Goal: Task Accomplishment & Management: Manage account settings

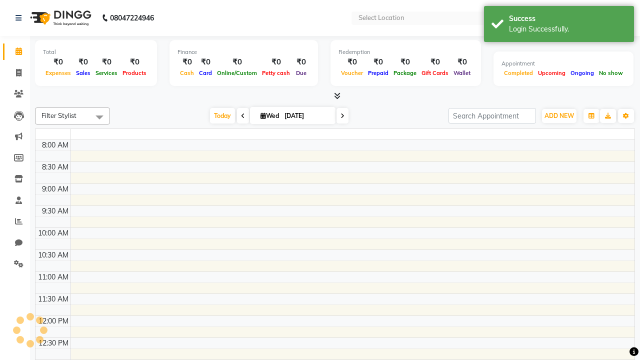
select select "en"
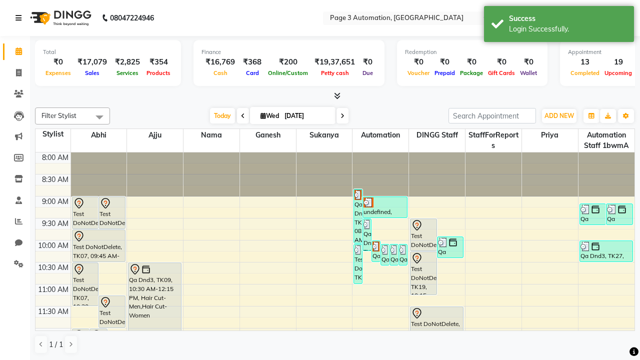
click at [21, 18] on icon at bounding box center [19, 18] width 6 height 7
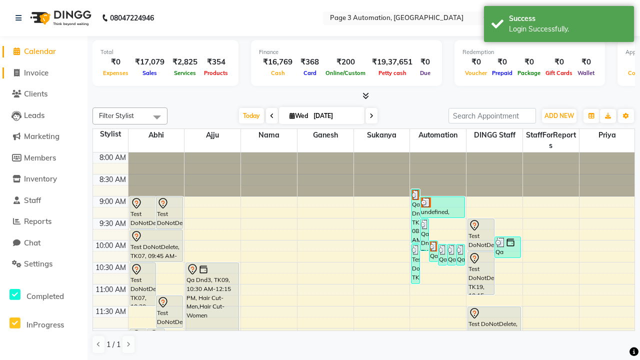
click at [44, 73] on span "Invoice" at bounding box center [36, 73] width 25 height 10
select select "2774"
select select "service"
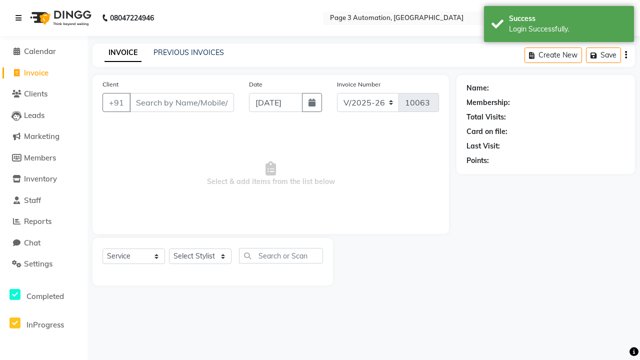
click at [21, 18] on icon at bounding box center [19, 18] width 6 height 7
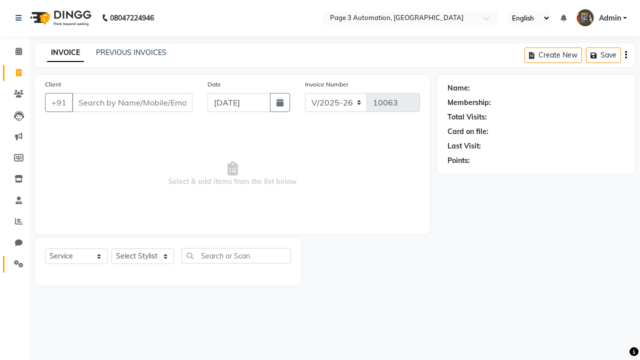
click at [15, 264] on icon at bounding box center [19, 264] width 10 height 8
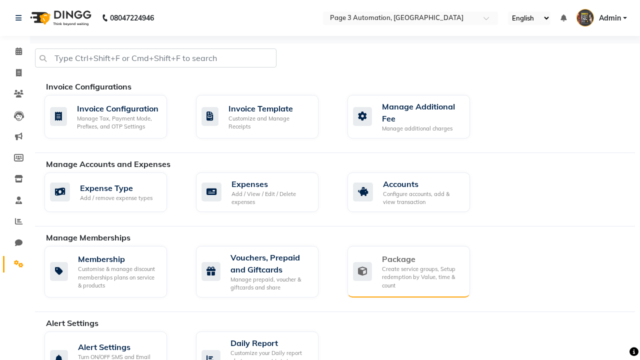
click at [422, 259] on div "Package" at bounding box center [422, 259] width 80 height 12
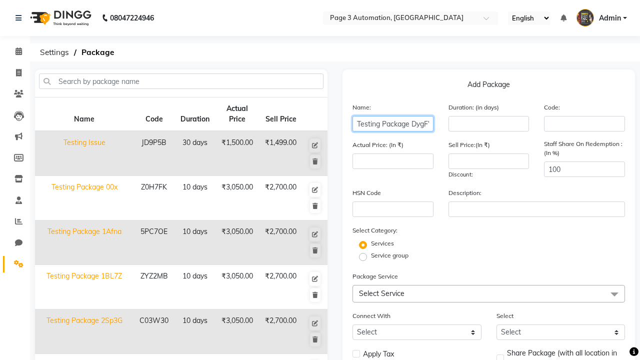
type input "Testing Package DygFW"
type input "10"
type input "3050"
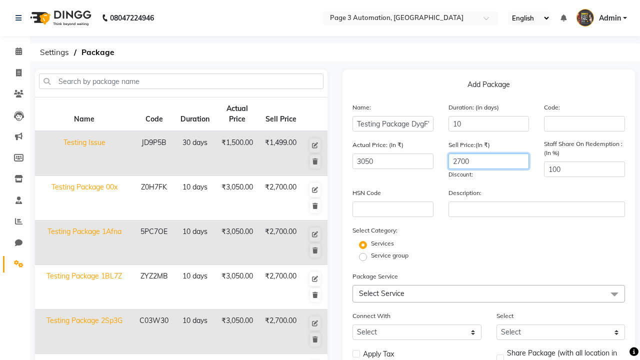
type input "2700"
click at [390, 256] on label "Service group" at bounding box center [390, 255] width 38 height 9
click at [370, 256] on input "Service group" at bounding box center [366, 256] width 7 height 7
radio input "true"
radio input "false"
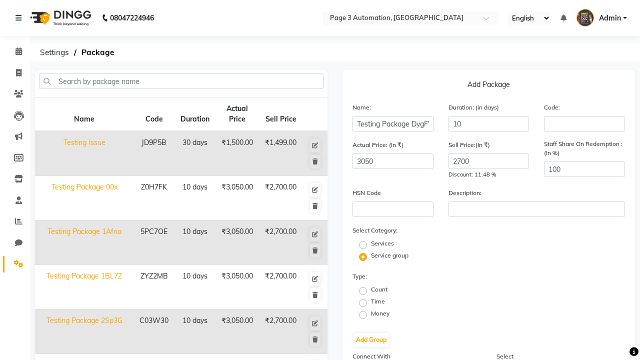
click at [378, 302] on label "Time" at bounding box center [378, 301] width 14 height 9
click at [370, 302] on input "Time" at bounding box center [366, 302] width 7 height 7
radio input "true"
click at [371, 340] on button "Add Group" at bounding box center [372, 340] width 36 height 14
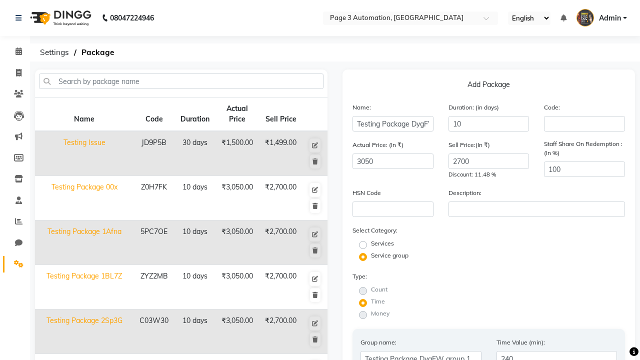
type input "240"
radio input "true"
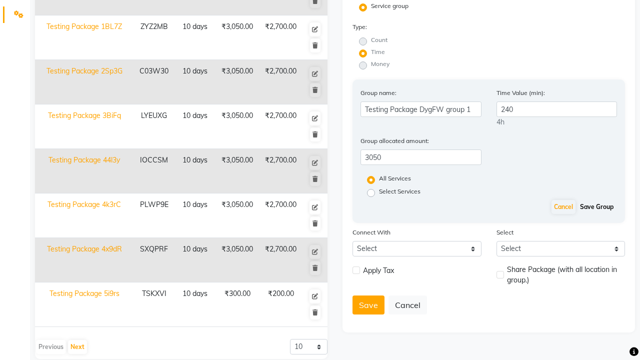
click at [597, 214] on button "Save Group" at bounding box center [597, 207] width 39 height 14
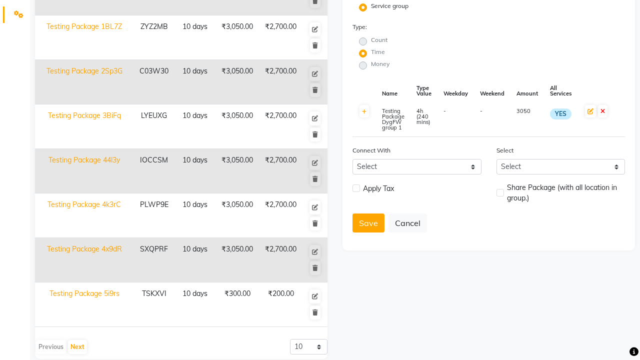
click at [356, 188] on label at bounding box center [357, 189] width 8 height 8
click at [356, 188] on input "checkbox" at bounding box center [356, 189] width 7 height 7
checkbox input "true"
click at [500, 193] on label at bounding box center [501, 193] width 8 height 8
click at [500, 193] on input "checkbox" at bounding box center [500, 193] width 7 height 7
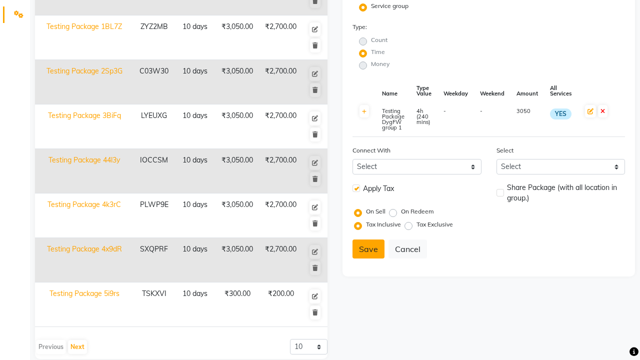
checkbox input "true"
click at [369, 249] on button "Save" at bounding box center [369, 249] width 32 height 19
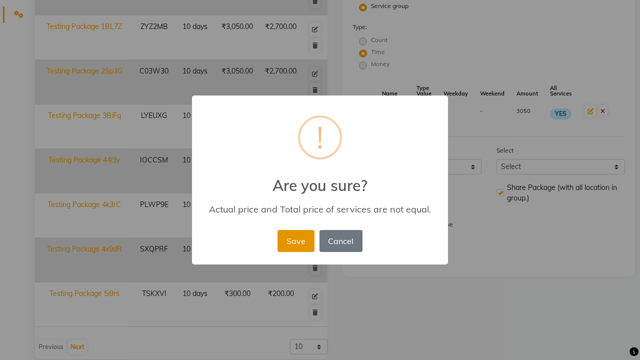
click at [296, 241] on button "Save" at bounding box center [296, 241] width 37 height 22
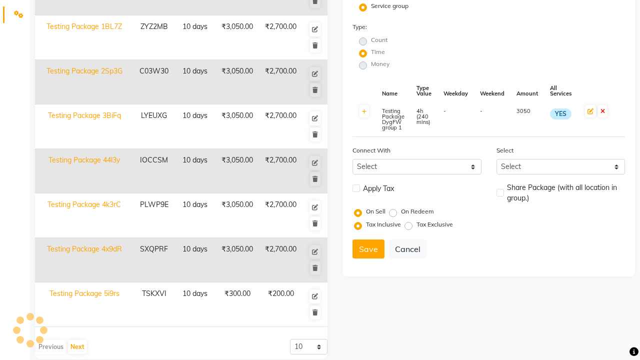
radio input "true"
radio input "false"
select select
checkbox input "false"
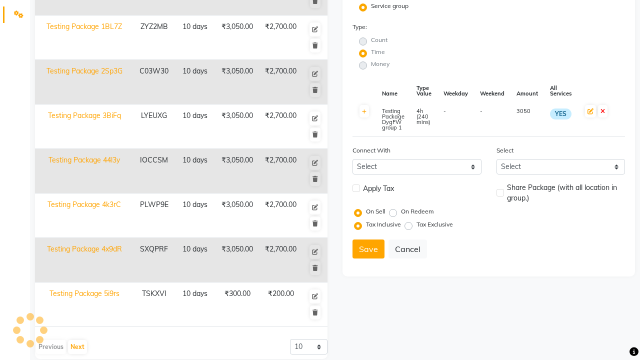
checkbox input "false"
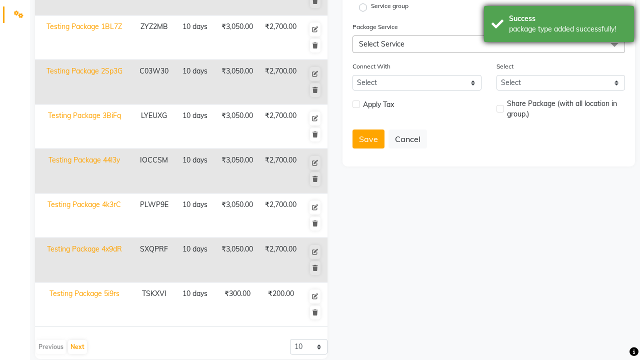
click at [559, 26] on div "package type added successfully!" at bounding box center [568, 29] width 118 height 11
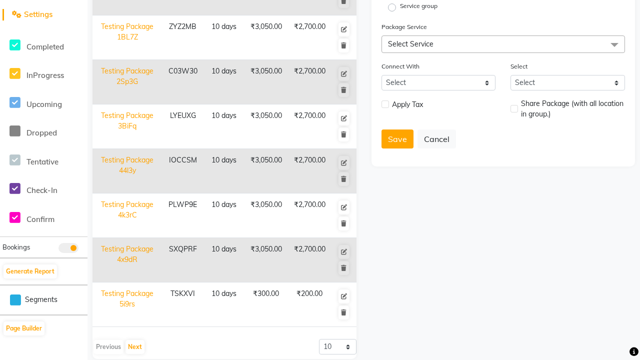
scroll to position [0, 0]
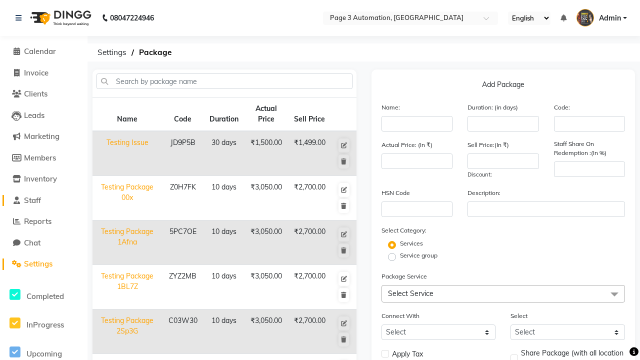
click at [44, 200] on link "Staff" at bounding box center [44, 201] width 83 height 12
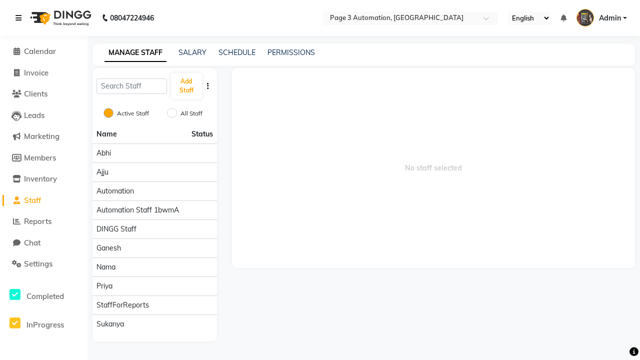
click at [21, 18] on icon at bounding box center [19, 18] width 6 height 7
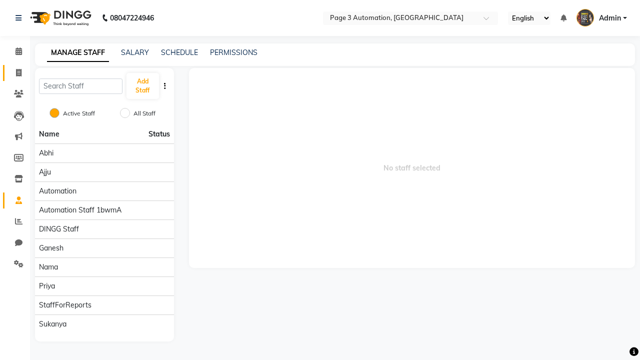
click at [15, 73] on span at bounding box center [19, 74] width 18 height 12
select select "2774"
select select "service"
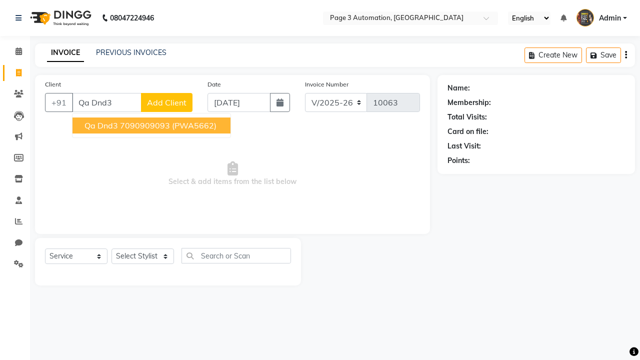
click at [153, 126] on ngb-highlight "7090909093" at bounding box center [145, 126] width 50 height 10
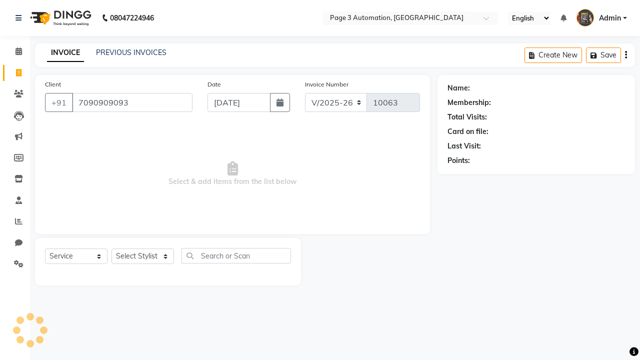
type input "7090909093"
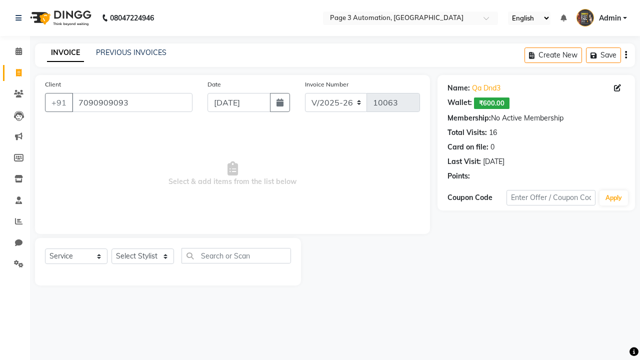
select select "package"
select select "93067"
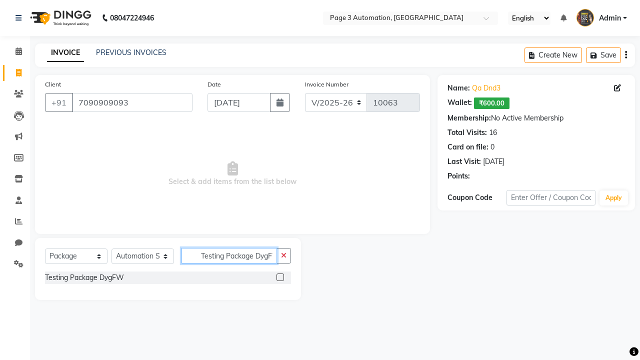
type input "Testing Package DygFW"
click at [280, 277] on label at bounding box center [281, 278] width 8 height 8
click at [280, 277] on input "checkbox" at bounding box center [280, 278] width 7 height 7
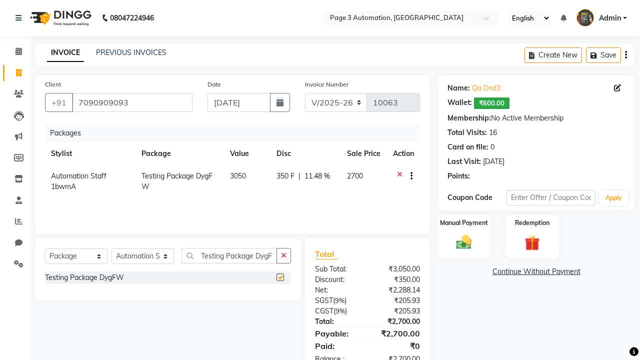
checkbox input "false"
click at [464, 223] on label "Manual Payment" at bounding box center [464, 223] width 50 height 10
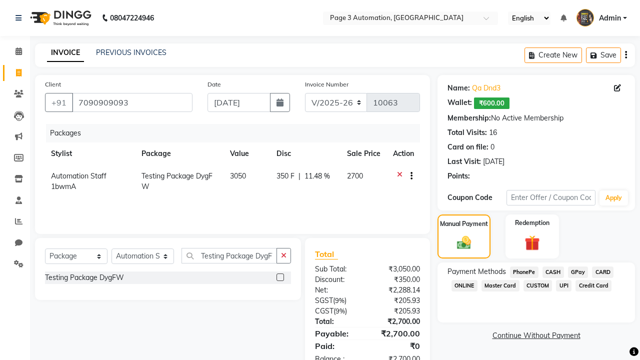
click at [553, 272] on span "CASH" at bounding box center [554, 273] width 22 height 12
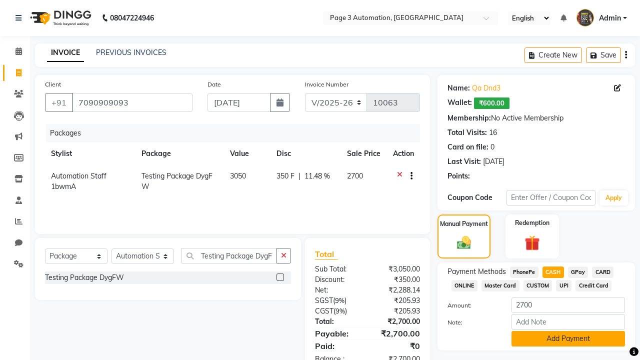
click at [568, 339] on button "Add Payment" at bounding box center [569, 339] width 114 height 16
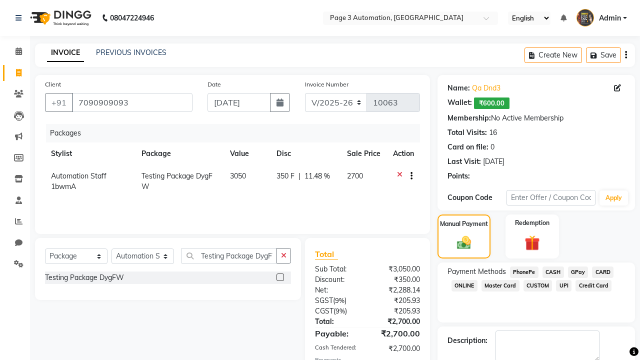
checkbox input "false"
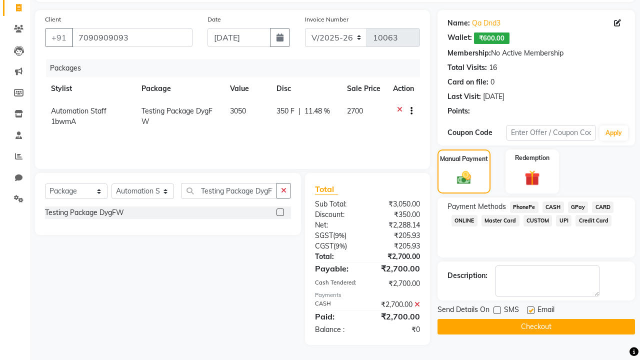
click at [531, 310] on label at bounding box center [531, 311] width 8 height 8
click at [531, 310] on input "checkbox" at bounding box center [530, 311] width 7 height 7
checkbox input "false"
click at [536, 327] on button "Checkout" at bounding box center [537, 327] width 198 height 16
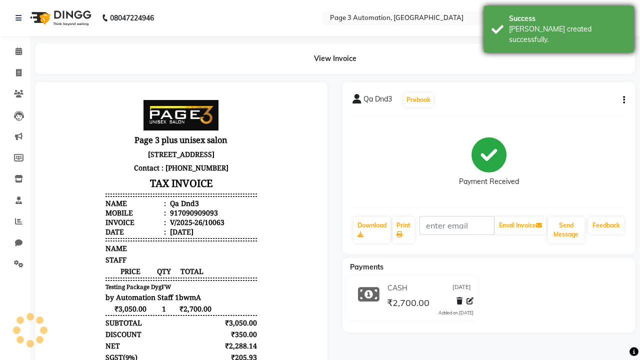
click at [559, 26] on div "[PERSON_NAME] created successfully." at bounding box center [568, 34] width 118 height 21
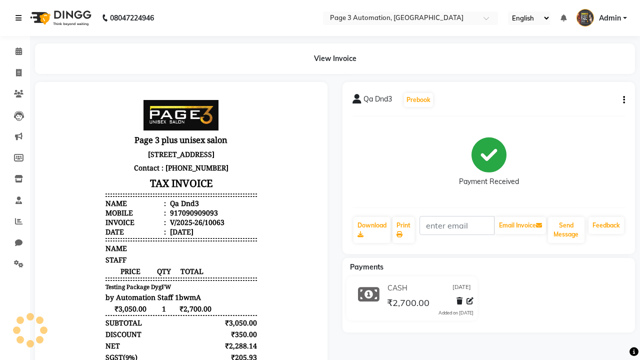
click at [21, 18] on icon at bounding box center [19, 18] width 6 height 7
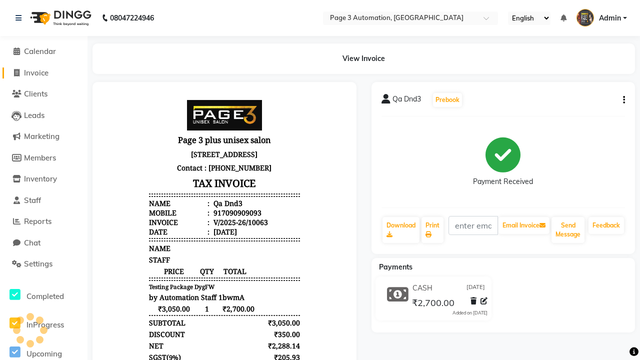
click at [44, 73] on span "Invoice" at bounding box center [36, 73] width 25 height 10
select select "2774"
select select "service"
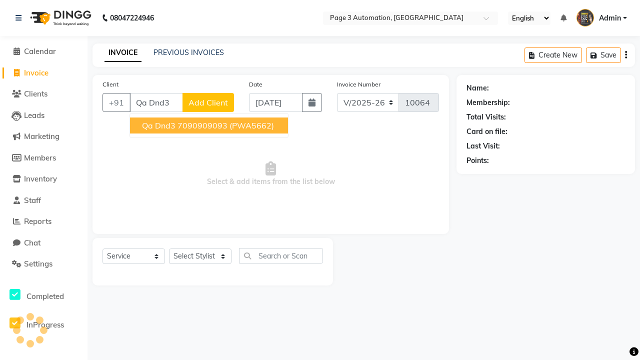
click at [210, 126] on ngb-highlight "7090909093" at bounding box center [203, 126] width 50 height 10
type input "7090909093"
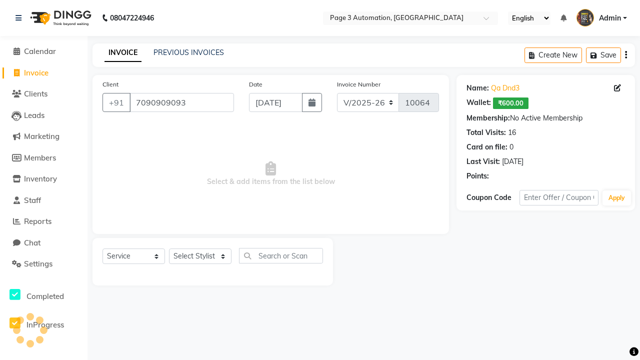
select select "71572"
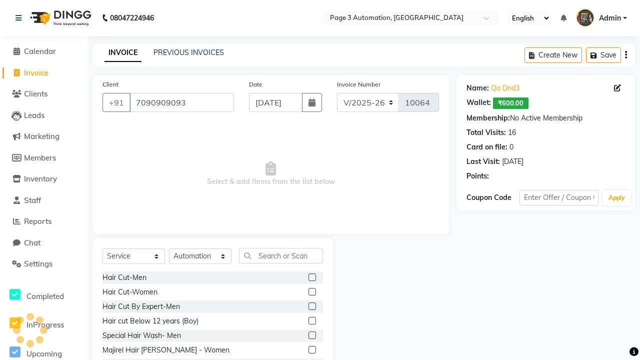
click at [312, 307] on label at bounding box center [313, 307] width 8 height 8
click at [312, 307] on input "checkbox" at bounding box center [312, 307] width 7 height 7
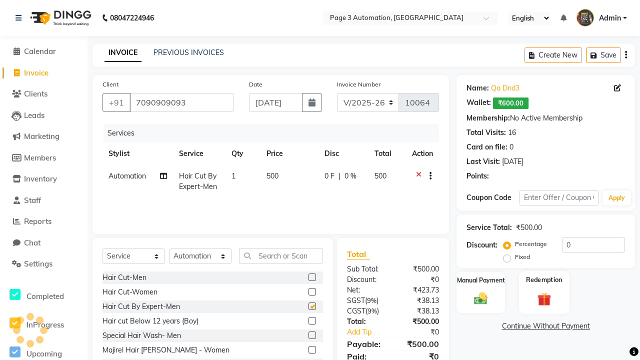
click at [544, 280] on label "Redemption" at bounding box center [544, 280] width 36 height 10
checkbox input "false"
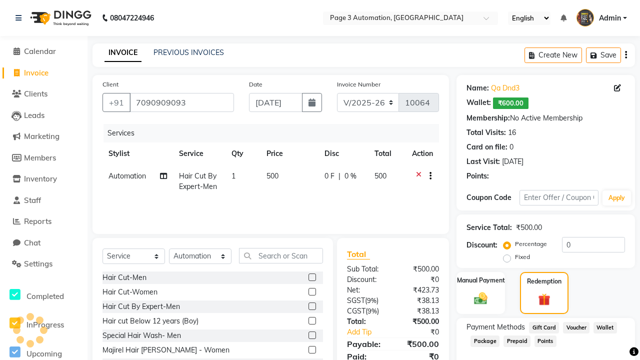
click at [485, 341] on span "Package" at bounding box center [485, 342] width 29 height 12
